Goal: Find specific page/section: Find specific page/section

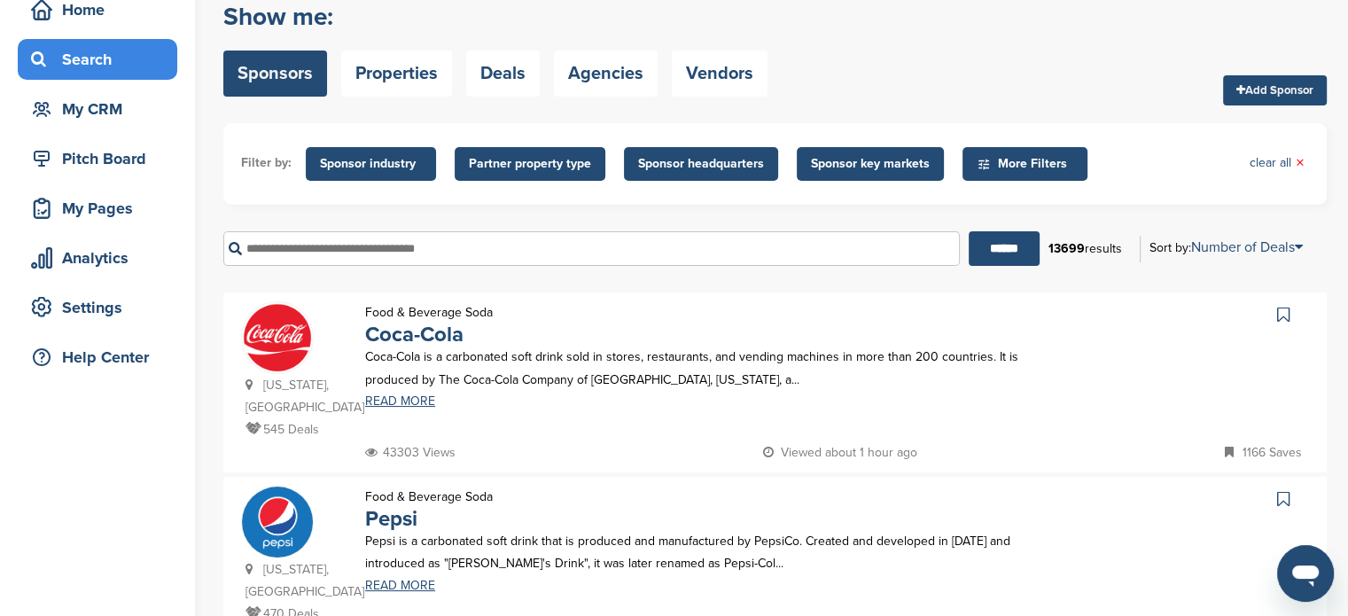
click at [670, 158] on span "Sponsor headquarters" at bounding box center [701, 164] width 126 height 20
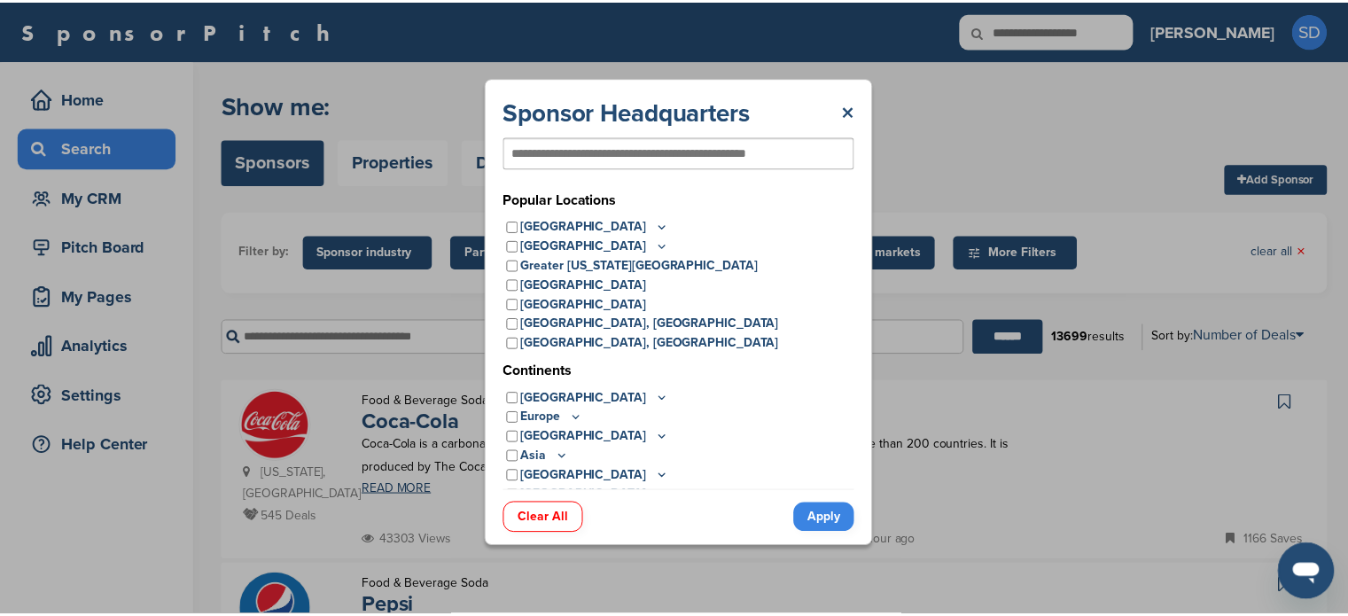
scroll to position [14, 0]
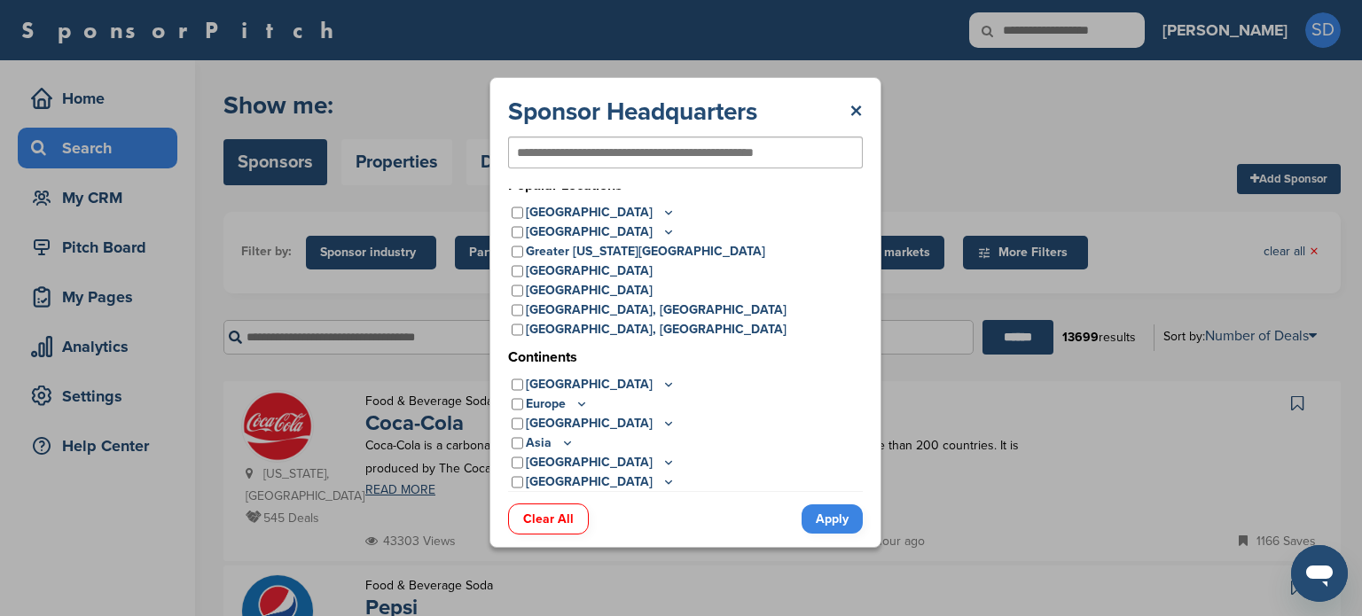
click at [666, 213] on icon at bounding box center [669, 213] width 6 height 3
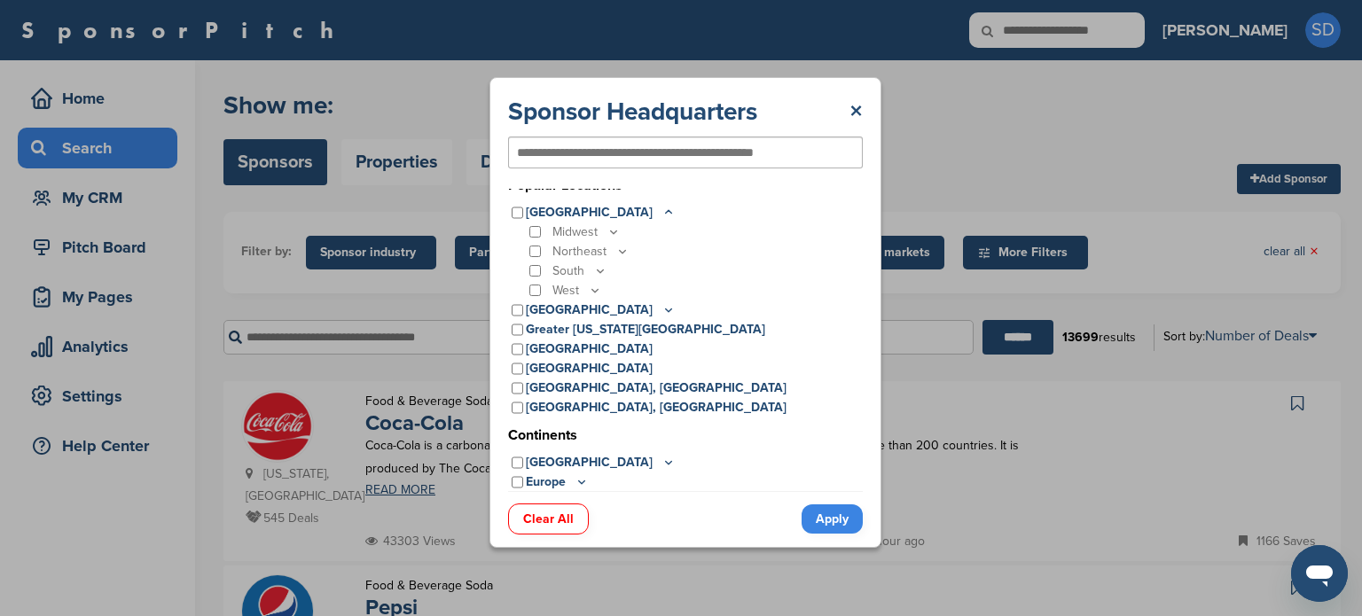
click at [615, 258] on icon at bounding box center [622, 251] width 14 height 15
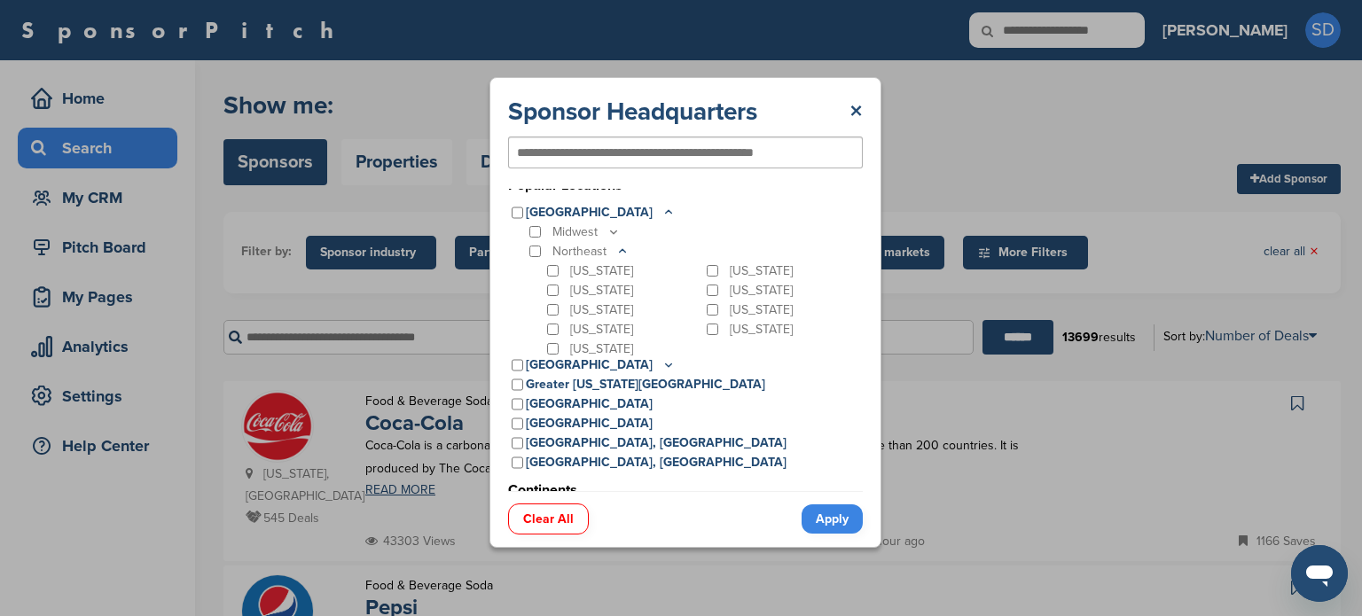
click at [620, 250] on icon at bounding box center [623, 251] width 6 height 3
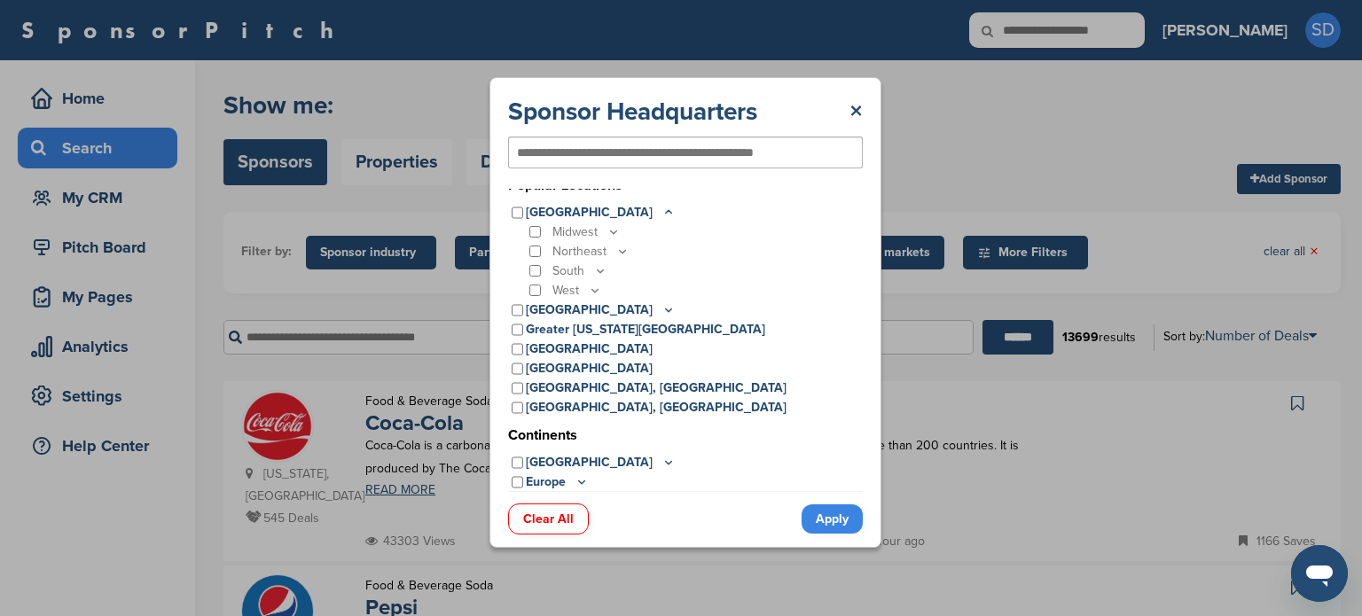
click at [599, 272] on icon at bounding box center [600, 270] width 14 height 15
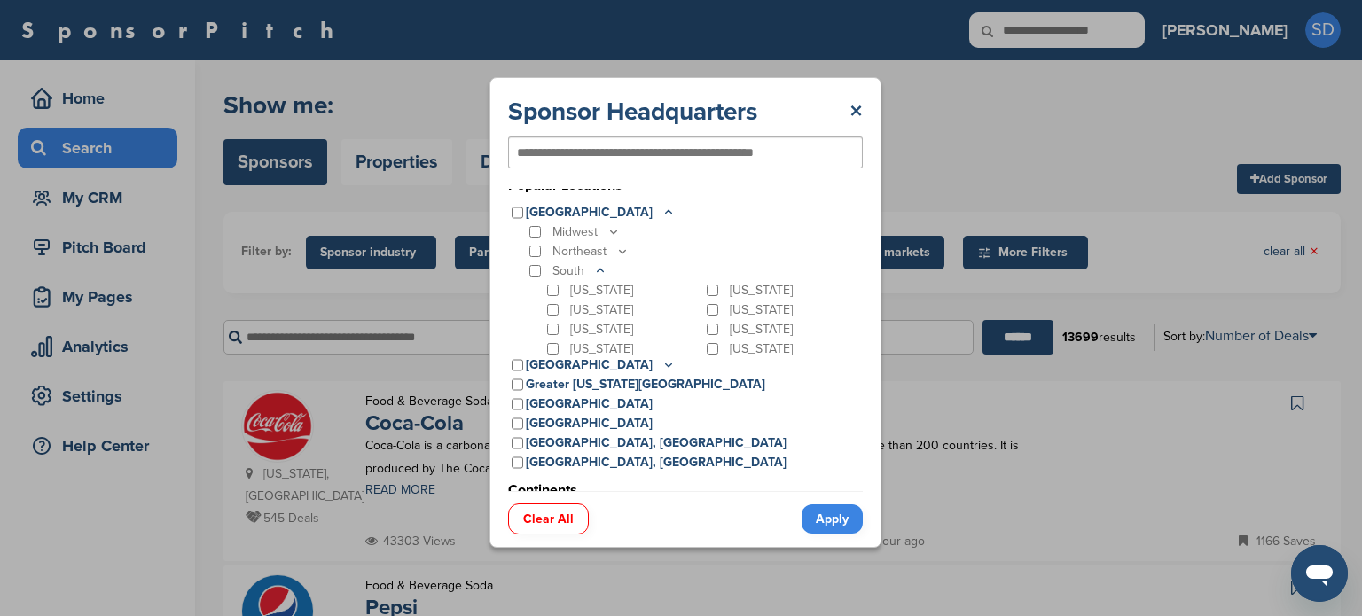
click at [730, 307] on p "[US_STATE]" at bounding box center [761, 310] width 63 height 20
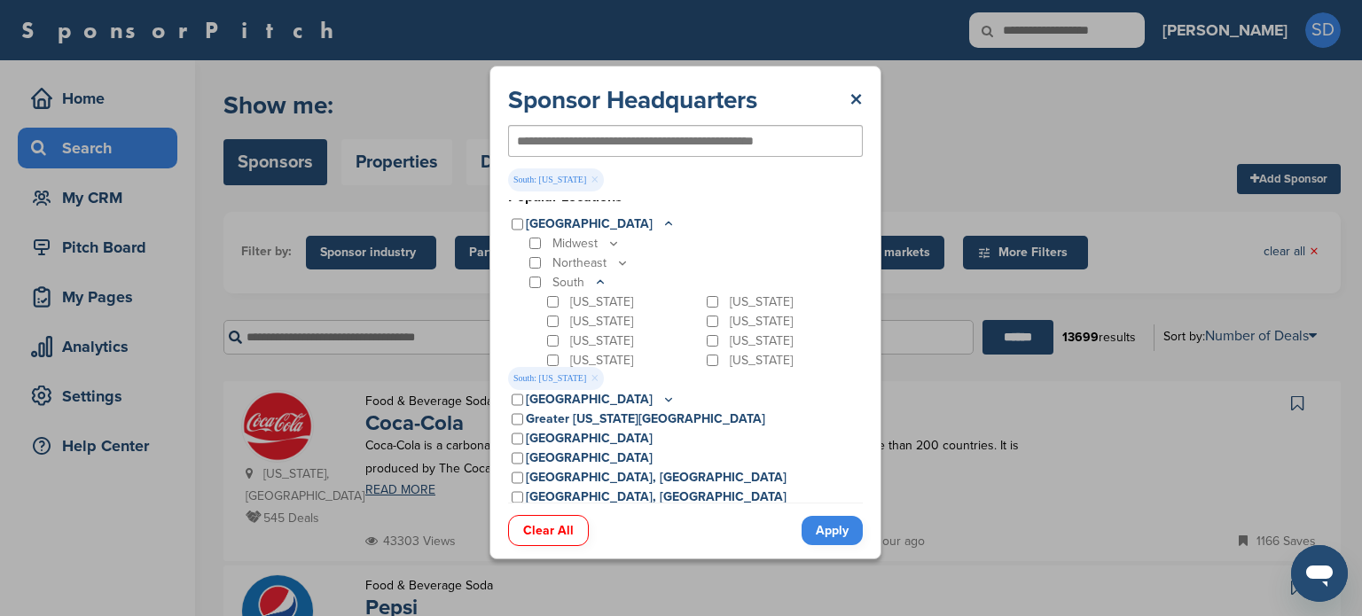
click at [837, 542] on link "Apply" at bounding box center [831, 530] width 61 height 29
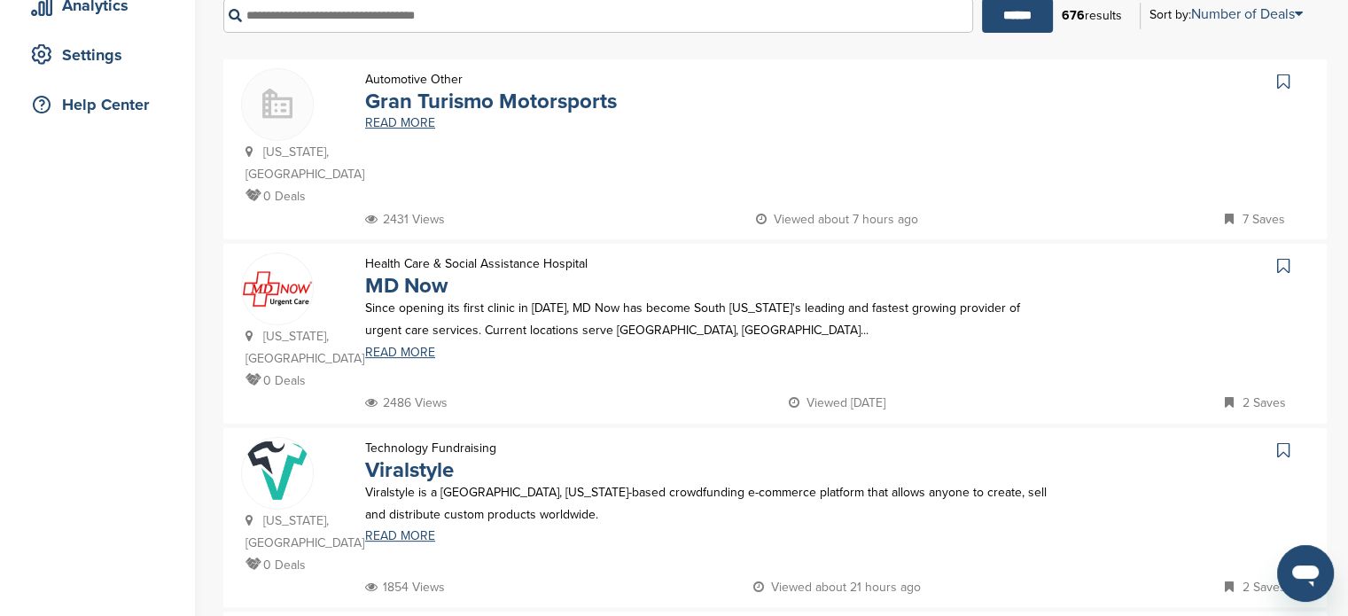
scroll to position [316, 0]
